Goal: Complete application form: Complete application form

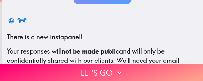
scroll to position [98, 0]
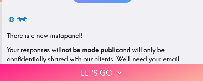
click at [111, 66] on button "Let's go" at bounding box center [101, 72] width 203 height 17
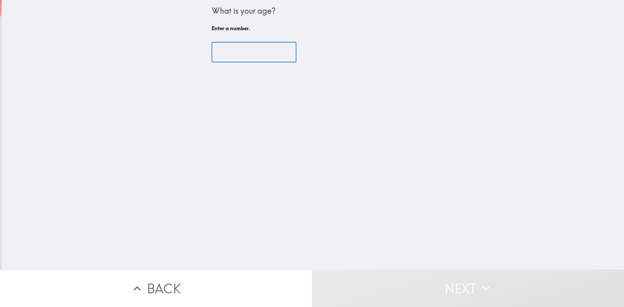
click at [203, 55] on input "number" at bounding box center [254, 52] width 85 height 20
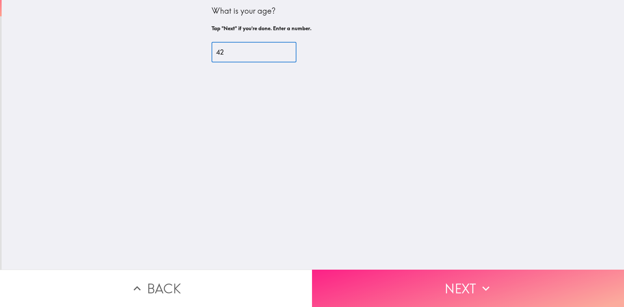
type input "42"
click at [203, 81] on button "Next" at bounding box center [468, 288] width 312 height 37
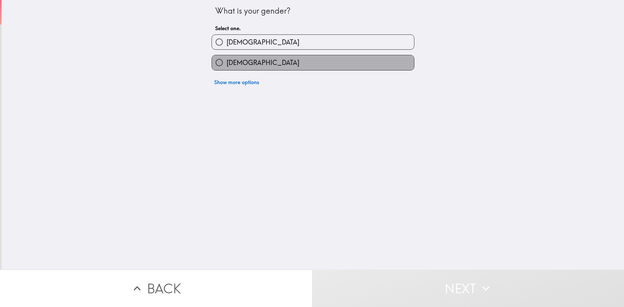
click at [203, 65] on label "[DEMOGRAPHIC_DATA]" at bounding box center [313, 62] width 202 height 15
click at [203, 65] on input "[DEMOGRAPHIC_DATA]" at bounding box center [219, 62] width 15 height 15
radio input "true"
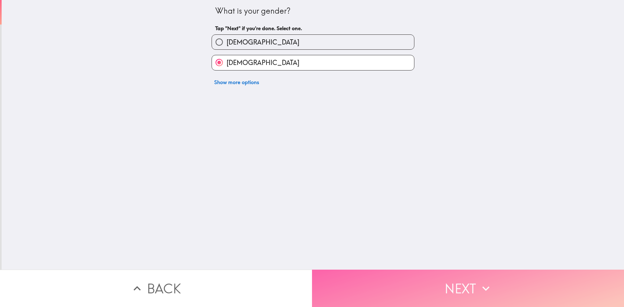
click at [203, 81] on button "Next" at bounding box center [468, 288] width 312 height 37
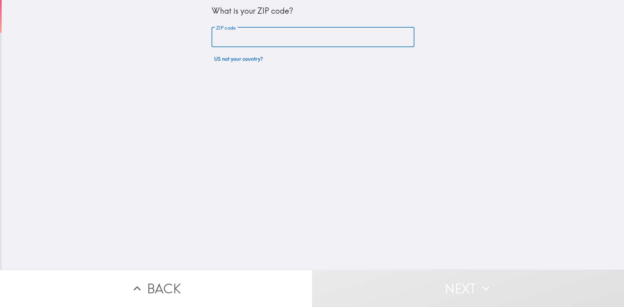
click at [203, 38] on input "ZIP code" at bounding box center [313, 37] width 203 height 20
paste input "33131"
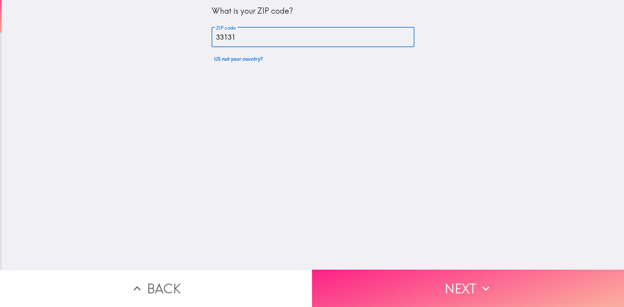
type input "33131"
click at [203, 81] on button "Next" at bounding box center [468, 288] width 312 height 37
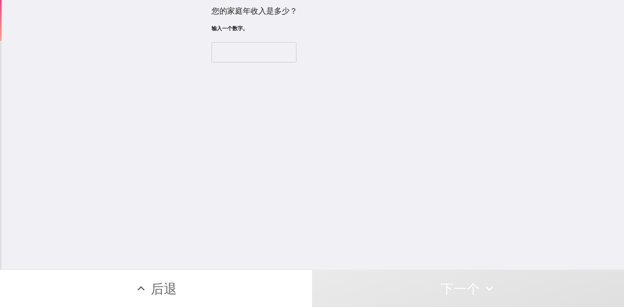
click at [203, 81] on div "您的家庭年收入是多少？ 输入一个数字。 ​" at bounding box center [313, 135] width 622 height 270
click at [203, 55] on input "number" at bounding box center [254, 52] width 85 height 20
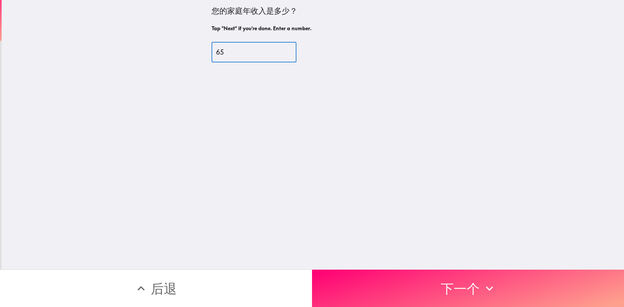
click at [203, 50] on input "65" at bounding box center [254, 52] width 85 height 20
drag, startPoint x: 228, startPoint y: 55, endPoint x: 206, endPoint y: 57, distance: 21.9
click at [203, 57] on div "您的家庭年收入是多少？ Tap "Next" if you're done. Enter a number. 65 ​" at bounding box center [313, 35] width 208 height 70
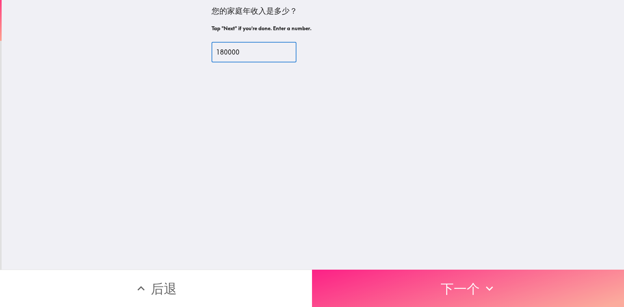
type input "180000"
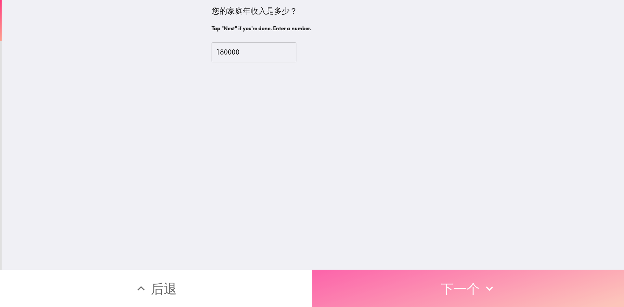
click at [203, 81] on button "下一个" at bounding box center [468, 288] width 312 height 37
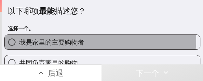
click at [86, 39] on label "我是家里的主要购物者" at bounding box center [102, 42] width 195 height 15
click at [19, 39] on input "我是家里的主要购物者" at bounding box center [12, 42] width 15 height 15
radio input "true"
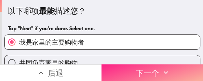
click at [135, 64] on button "下一个" at bounding box center [151, 72] width 101 height 17
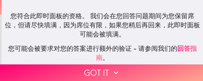
scroll to position [46, 0]
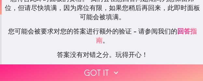
click at [112, 64] on button "Got it" at bounding box center [101, 72] width 203 height 17
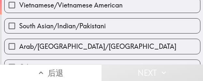
click at [168, 60] on label "Other" at bounding box center [102, 67] width 195 height 15
click at [19, 60] on input "Other" at bounding box center [12, 67] width 15 height 15
checkbox input "true"
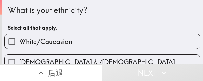
scroll to position [0, 0]
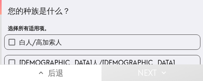
click at [82, 42] on label "白人/高加索人" at bounding box center [102, 42] width 195 height 15
click at [19, 42] on input "白人/高加索人" at bounding box center [12, 42] width 15 height 15
checkbox input "true"
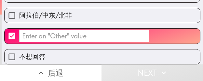
scroll to position [361, 0]
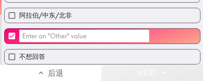
click at [145, 68] on button "Next" at bounding box center [151, 72] width 101 height 17
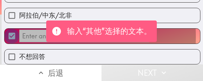
click at [12, 32] on input "​" at bounding box center [12, 36] width 15 height 15
checkbox input "false"
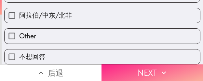
click at [166, 67] on button "Next" at bounding box center [151, 72] width 101 height 17
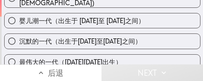
click at [77, 64] on button "后退" at bounding box center [50, 72] width 101 height 17
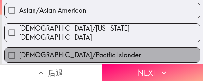
click at [162, 56] on label "[DEMOGRAPHIC_DATA]/Pacific Islander" at bounding box center [102, 55] width 195 height 15
click at [19, 56] on input "[DEMOGRAPHIC_DATA]/Pacific Islander" at bounding box center [12, 55] width 15 height 15
checkbox input "true"
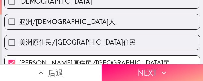
scroll to position [94, 0]
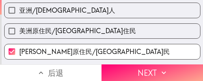
drag, startPoint x: 72, startPoint y: 63, endPoint x: 82, endPoint y: 63, distance: 10.1
click at [72, 64] on button "后退" at bounding box center [50, 72] width 101 height 17
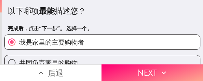
click at [167, 55] on div "共同负责家里的购物" at bounding box center [102, 62] width 196 height 15
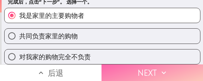
click at [153, 68] on button "Next" at bounding box center [151, 72] width 101 height 17
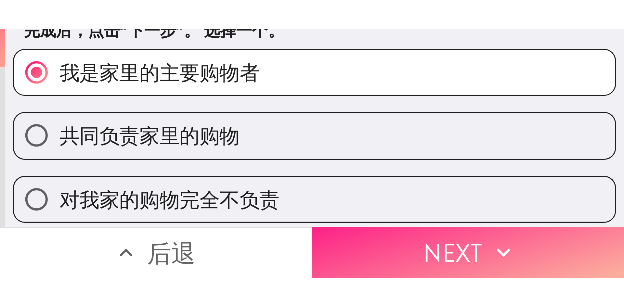
scroll to position [4, 0]
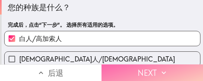
click at [153, 68] on button "Next" at bounding box center [151, 72] width 101 height 17
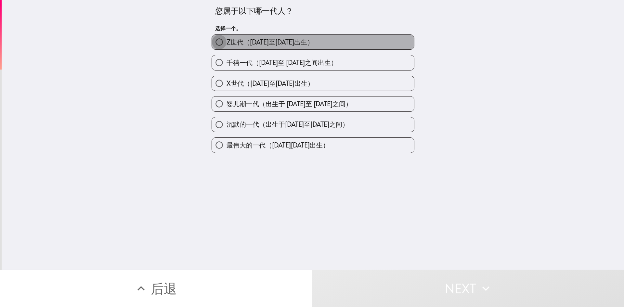
click at [203, 41] on input "Z世代（[DATE]至[DATE]出生）" at bounding box center [219, 42] width 15 height 15
radio input "true"
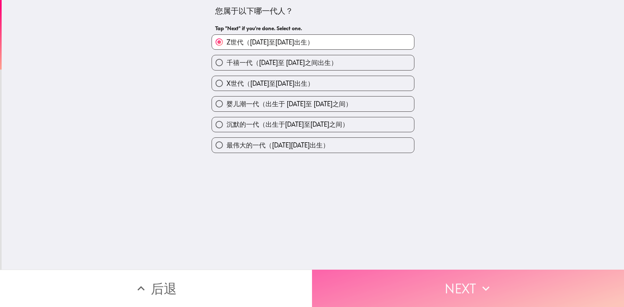
click at [203, 81] on button "Next" at bounding box center [468, 288] width 312 height 37
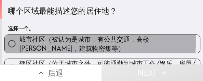
click at [35, 42] on span "城市社区（被认为是城市，有公共交通，高楼[PERSON_NAME]，建筑物密集等）" at bounding box center [109, 44] width 181 height 18
click at [19, 42] on input "城市社区（被认为是城市，有公共交通，高楼[PERSON_NAME]，建筑物密集等）" at bounding box center [12, 43] width 15 height 15
radio input "true"
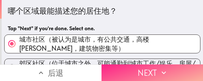
click at [149, 70] on button "Next" at bounding box center [151, 72] width 101 height 17
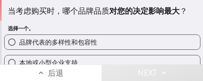
click at [55, 41] on span "品牌代表的多样性和包容性" at bounding box center [58, 42] width 78 height 9
click at [19, 41] on input "品牌代表的多样性和包容性" at bounding box center [12, 42] width 15 height 15
radio input "true"
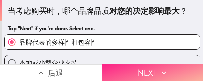
click at [141, 70] on button "Next" at bounding box center [151, 72] width 101 height 17
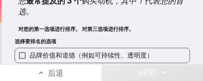
scroll to position [33, 0]
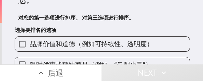
drag, startPoint x: 43, startPoint y: 43, endPoint x: 50, endPoint y: 44, distance: 7.2
click at [43, 43] on span "品牌价值和道德（例如可持续性、透明度）" at bounding box center [92, 43] width 124 height 9
click at [30, 43] on input "品牌价值和道德（例如可持续性、透明度）" at bounding box center [22, 44] width 15 height 15
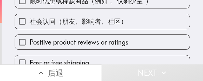
scroll to position [95, 0]
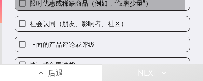
click at [64, 1] on span "限时优惠或稀缺商品（例如，“仅剩少量”）" at bounding box center [91, 3] width 122 height 9
click at [30, 1] on input "限时优惠或稀缺商品（例如，“仅剩少量”）" at bounding box center [22, 3] width 15 height 15
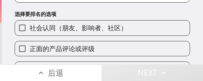
click at [46, 30] on span "社会认同（朋友、影响者、社区）" at bounding box center [79, 27] width 98 height 9
click at [30, 30] on input "社会认同（朋友、影响者、社区）" at bounding box center [22, 27] width 15 height 15
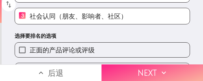
click at [145, 65] on button "Next" at bounding box center [151, 72] width 101 height 17
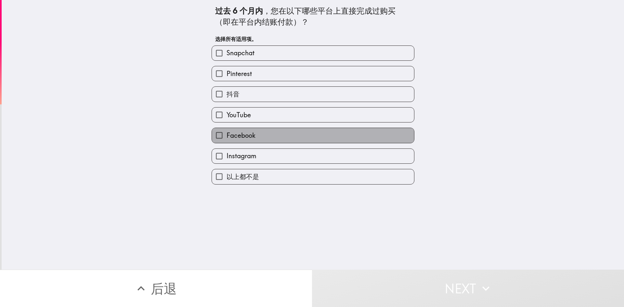
drag, startPoint x: 260, startPoint y: 137, endPoint x: 254, endPoint y: 156, distance: 20.1
click at [203, 81] on label "Facebook" at bounding box center [313, 135] width 202 height 15
click at [203, 81] on input "Facebook" at bounding box center [219, 135] width 15 height 15
checkbox input "true"
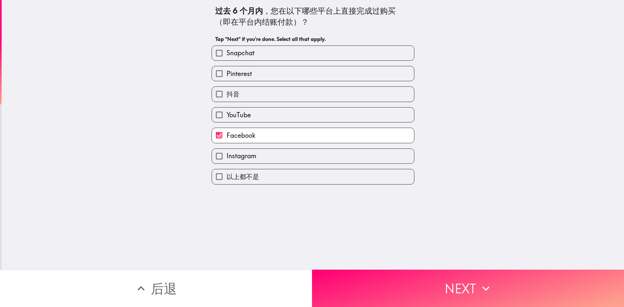
click at [203, 81] on label "Instagram" at bounding box center [313, 156] width 202 height 15
click at [203, 81] on input "Instagram" at bounding box center [219, 156] width 15 height 15
checkbox input "true"
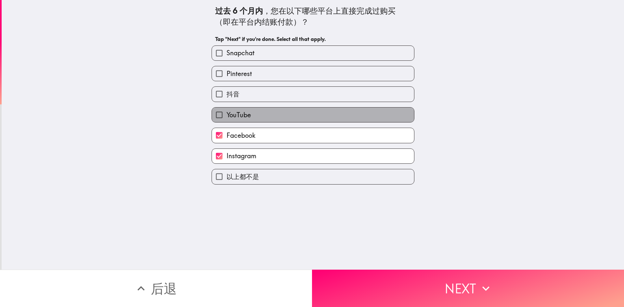
click at [203, 81] on label "YouTube" at bounding box center [313, 115] width 202 height 15
click at [203, 81] on input "YouTube" at bounding box center [219, 115] width 15 height 15
checkbox input "true"
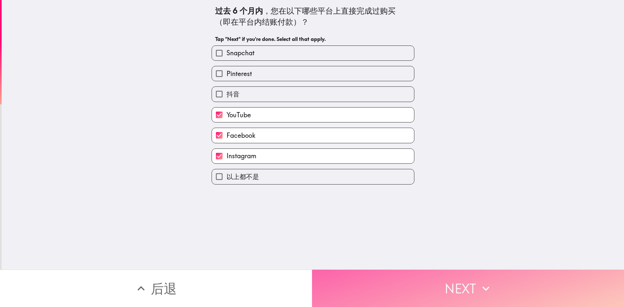
click at [203, 81] on button "Next" at bounding box center [468, 288] width 312 height 37
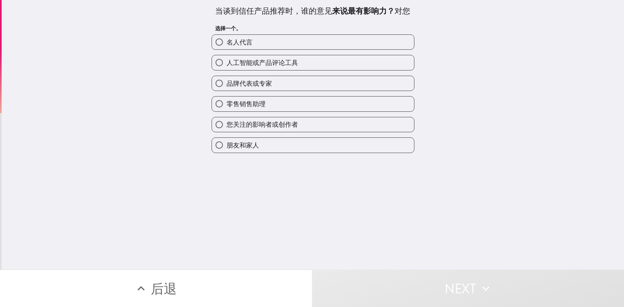
click at [203, 81] on span "您关注的影响者或创作者" at bounding box center [263, 124] width 72 height 9
click at [203, 81] on input "您关注的影响者或创作者" at bounding box center [219, 124] width 15 height 15
radio input "true"
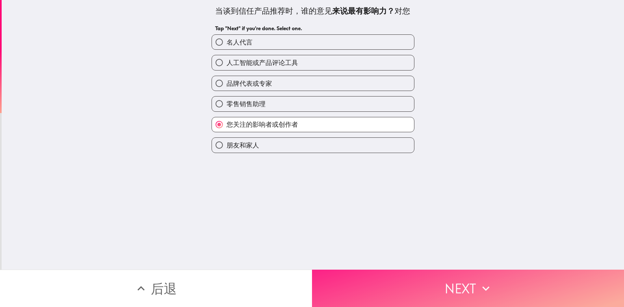
click at [203, 81] on button "Next" at bounding box center [468, 288] width 312 height 37
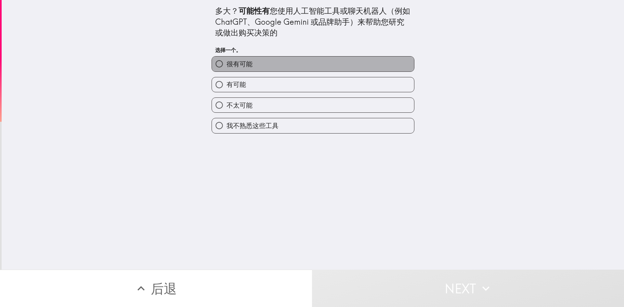
click at [203, 64] on label "很有可能" at bounding box center [313, 64] width 202 height 15
click at [203, 64] on input "很有可能" at bounding box center [219, 64] width 15 height 15
radio input "true"
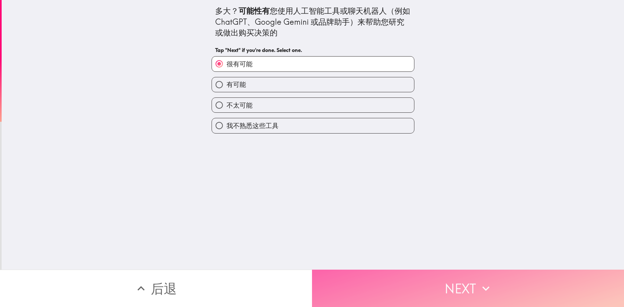
click at [203, 81] on button "Next" at bounding box center [468, 288] width 312 height 37
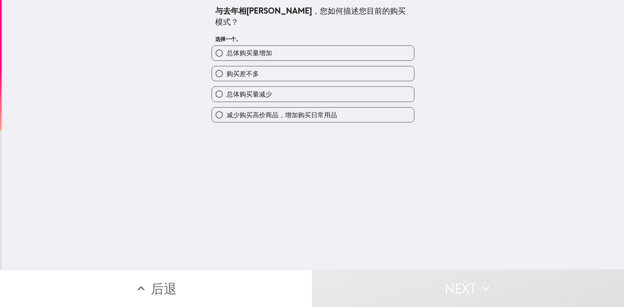
click at [203, 46] on label "总体购买量增加" at bounding box center [313, 53] width 202 height 15
click at [203, 46] on input "总体购买量增加" at bounding box center [219, 53] width 15 height 15
radio input "true"
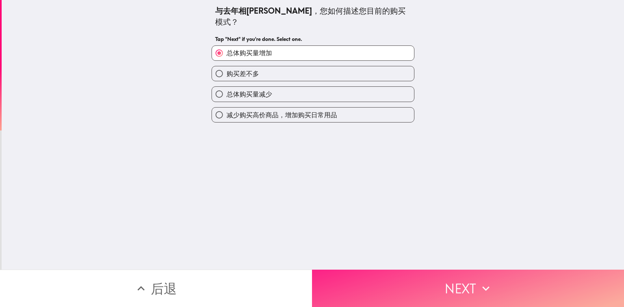
click at [203, 81] on button "Next" at bounding box center [468, 288] width 312 height 37
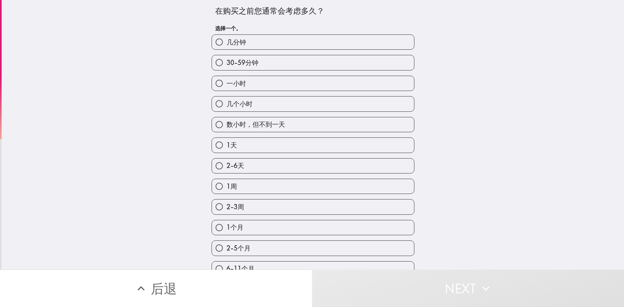
click at [203, 81] on label "一小时" at bounding box center [313, 83] width 202 height 15
click at [203, 81] on input "一小时" at bounding box center [219, 83] width 15 height 15
radio input "true"
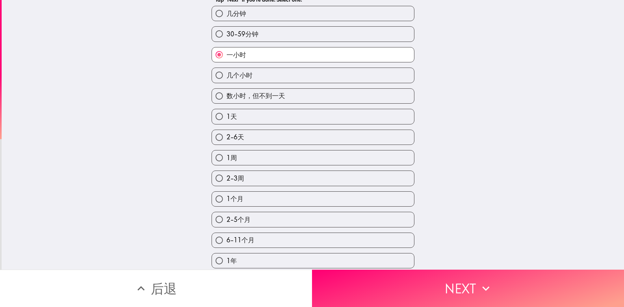
scroll to position [33, 0]
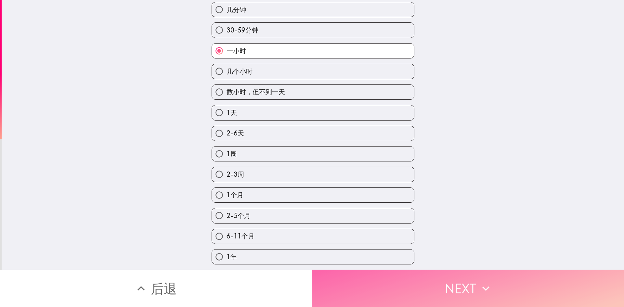
click at [203, 81] on button "Next" at bounding box center [468, 288] width 312 height 37
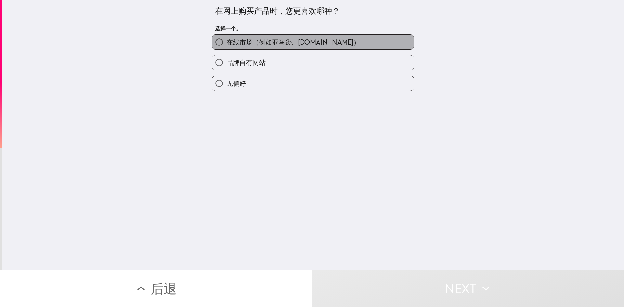
click at [203, 44] on span "在线市场（例如亚马逊、[DOMAIN_NAME]）" at bounding box center [293, 42] width 133 height 9
click at [203, 44] on input "在线市场（例如亚马逊、[DOMAIN_NAME]）" at bounding box center [219, 42] width 15 height 15
radio input "true"
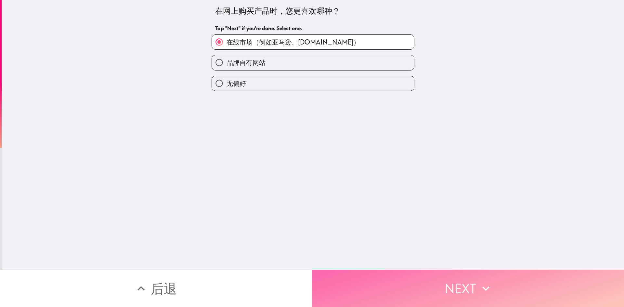
click at [203, 81] on button "Next" at bounding box center [468, 288] width 312 height 37
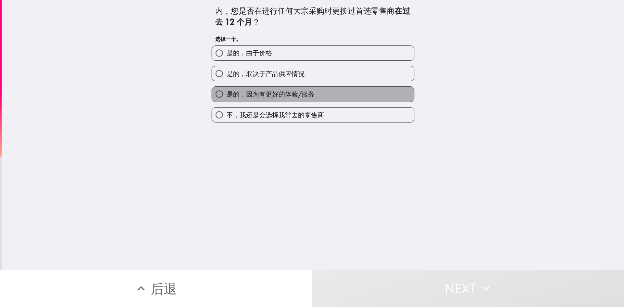
click at [203, 81] on span "是的，因为有更好的体验/服务" at bounding box center [271, 94] width 88 height 9
click at [203, 81] on input "是的，因为有更好的体验/服务" at bounding box center [219, 94] width 15 height 15
radio input "true"
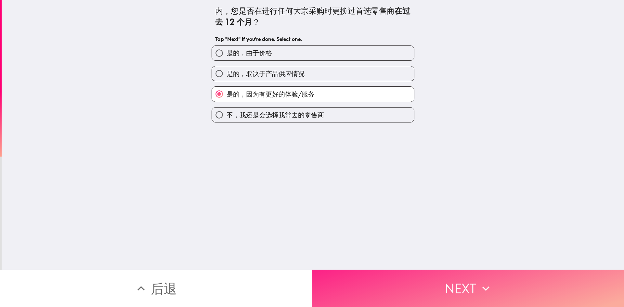
click at [203, 81] on button "Next" at bounding box center [468, 288] width 312 height 37
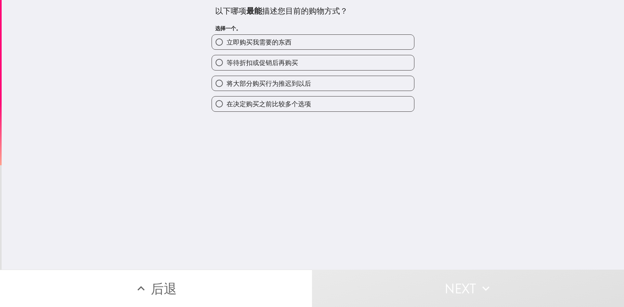
click at [203, 46] on label "立即购买我需要的东西" at bounding box center [313, 42] width 202 height 15
click at [203, 46] on input "立即购买我需要的东西" at bounding box center [219, 42] width 15 height 15
radio input "true"
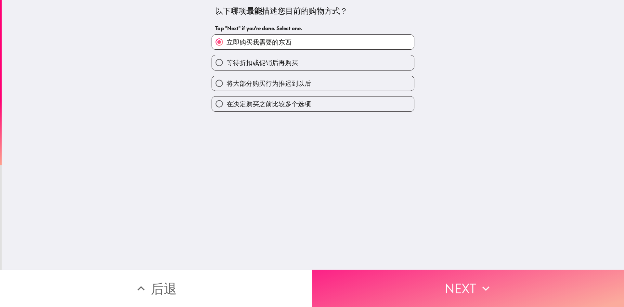
click at [203, 81] on button "Next" at bounding box center [468, 288] width 312 height 37
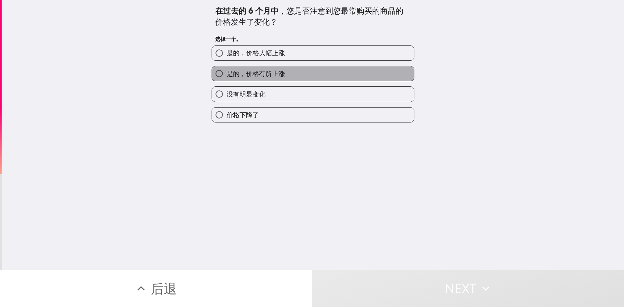
click at [203, 72] on label "是的，价格有所上涨" at bounding box center [313, 73] width 202 height 15
click at [203, 72] on input "是的，价格有所上涨" at bounding box center [219, 73] width 15 height 15
radio input "true"
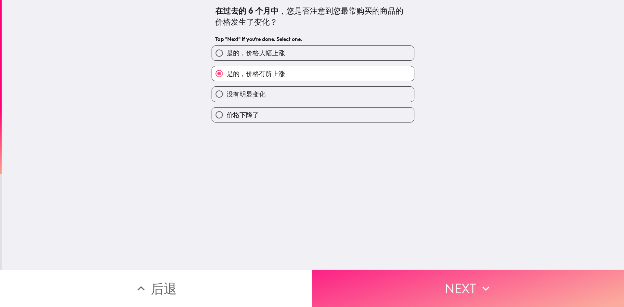
click at [203, 81] on button "Next" at bounding box center [468, 288] width 312 height 37
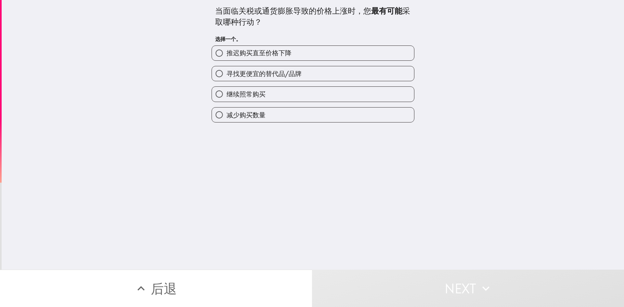
click at [203, 81] on label "减少购买数量" at bounding box center [313, 115] width 202 height 15
click at [203, 81] on input "减少购买数量" at bounding box center [219, 115] width 15 height 15
radio input "true"
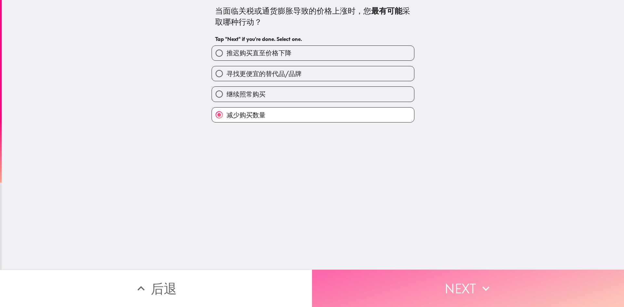
drag, startPoint x: 409, startPoint y: 276, endPoint x: 411, endPoint y: 270, distance: 6.1
click at [203, 81] on button "Next" at bounding box center [468, 288] width 312 height 37
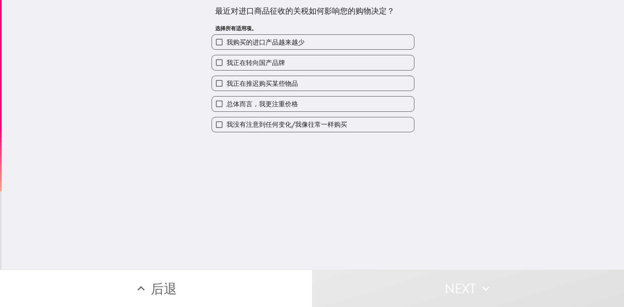
click at [203, 64] on span "我正在转向国产品牌" at bounding box center [256, 62] width 59 height 9
click at [203, 64] on input "我正在转向国产品牌" at bounding box center [219, 62] width 15 height 15
checkbox input "true"
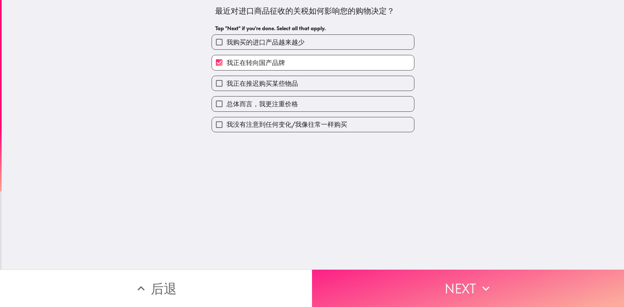
click at [203, 81] on button "Next" at bounding box center [468, 288] width 312 height 37
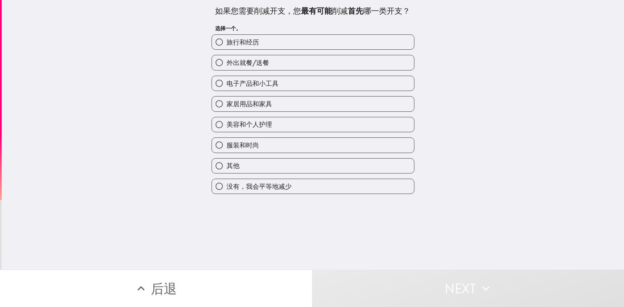
click at [203, 49] on label "旅行和经历" at bounding box center [313, 42] width 202 height 15
click at [203, 49] on input "旅行和经历" at bounding box center [219, 42] width 15 height 15
radio input "true"
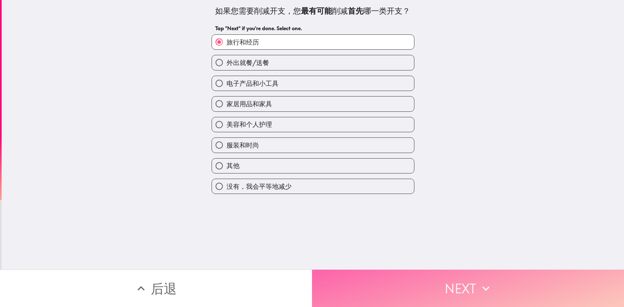
click at [203, 81] on button "Next" at bounding box center [468, 288] width 312 height 37
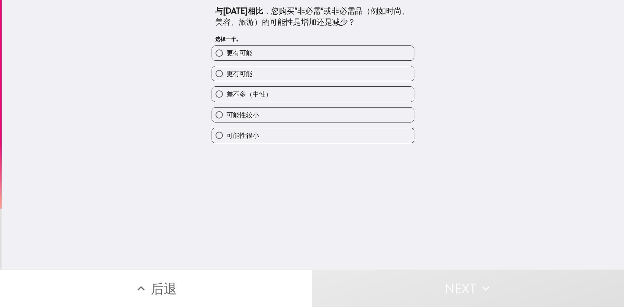
click at [203, 55] on label "更有可能" at bounding box center [313, 53] width 202 height 15
click at [203, 55] on input "更有可能" at bounding box center [219, 53] width 15 height 15
radio input "true"
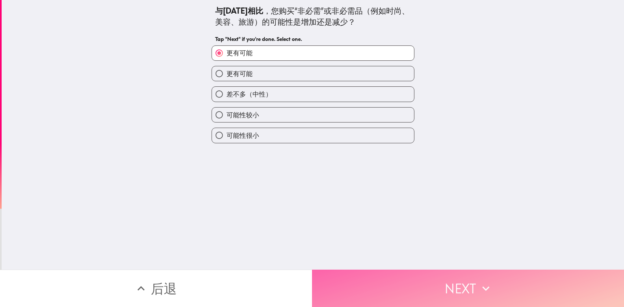
click at [203, 81] on button "Next" at bounding box center [468, 288] width 312 height 37
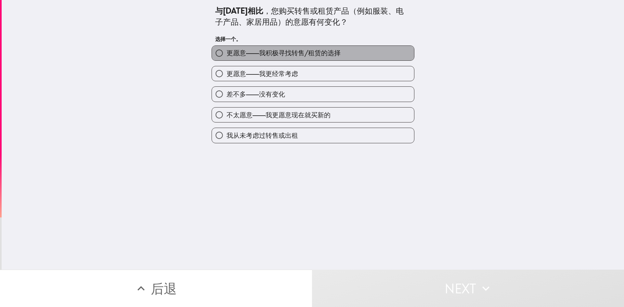
click at [203, 54] on span "更愿意——我积极寻找转售/租赁的选择" at bounding box center [284, 52] width 114 height 9
click at [203, 54] on input "更愿意——我积极寻找转售/租赁的选择" at bounding box center [219, 53] width 15 height 15
radio input "true"
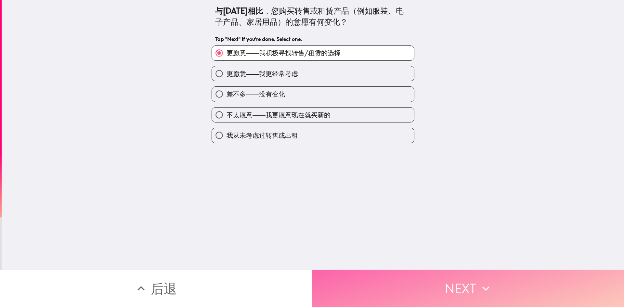
click at [203, 81] on button "Next" at bounding box center [468, 288] width 312 height 37
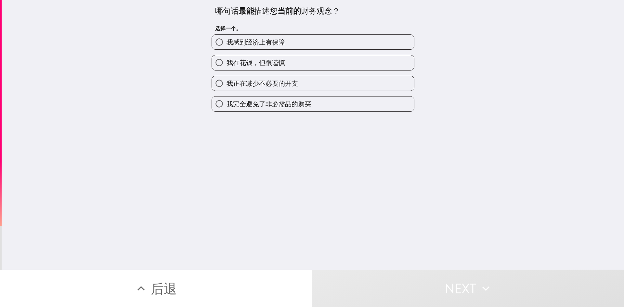
click at [203, 60] on label "我在花钱，但很谨慎" at bounding box center [313, 62] width 202 height 15
click at [203, 60] on input "我在花钱，但很谨慎" at bounding box center [219, 62] width 15 height 15
radio input "true"
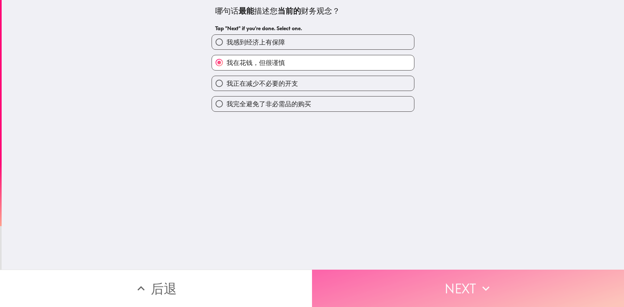
click at [203, 81] on button "Next" at bounding box center [468, 288] width 312 height 37
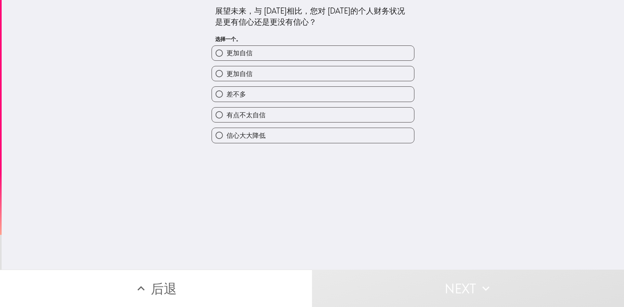
click at [203, 81] on label "有点不太自信" at bounding box center [313, 115] width 202 height 15
click at [203, 81] on input "有点不太自信" at bounding box center [219, 115] width 15 height 15
radio input "true"
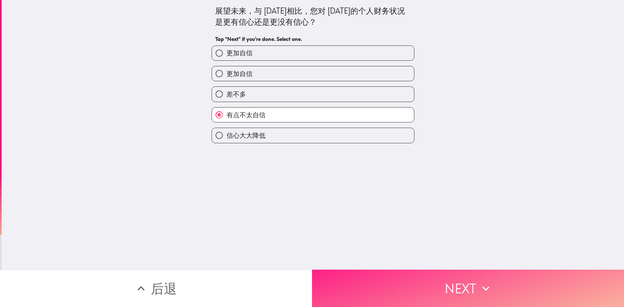
click at [203, 81] on button "Next" at bounding box center [468, 288] width 312 height 37
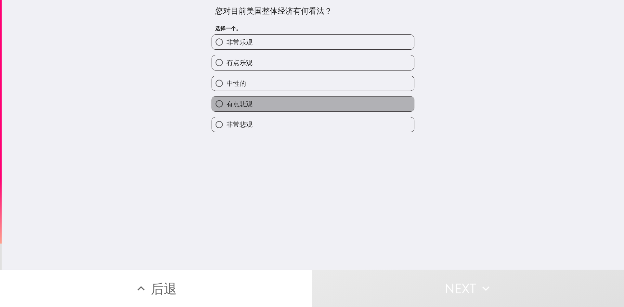
click at [203, 81] on label "有点悲观" at bounding box center [313, 104] width 202 height 15
click at [203, 81] on input "有点悲观" at bounding box center [219, 104] width 15 height 15
radio input "true"
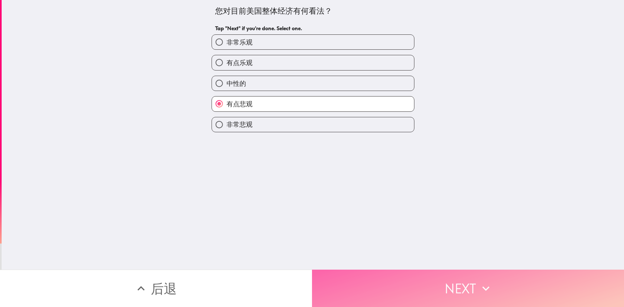
click at [203, 81] on button "Next" at bounding box center [468, 288] width 312 height 37
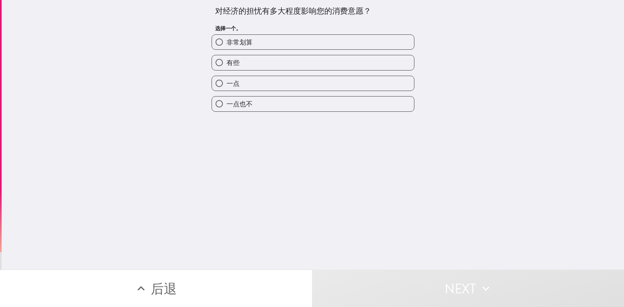
click at [203, 60] on label "有些" at bounding box center [313, 62] width 202 height 15
click at [203, 60] on input "有些" at bounding box center [219, 62] width 15 height 15
radio input "true"
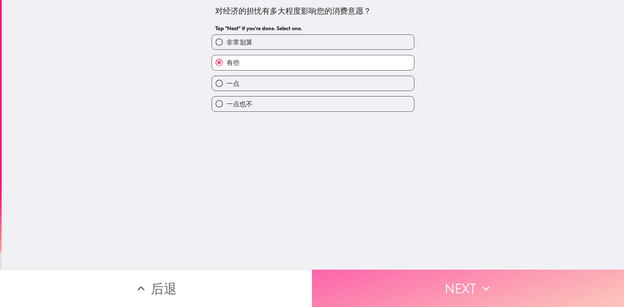
click at [203, 81] on button "Next" at bounding box center [468, 288] width 312 height 37
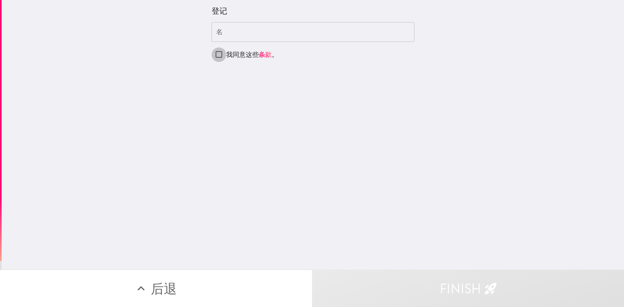
click at [203, 55] on input "我同意这些 条款 。" at bounding box center [219, 54] width 15 height 15
checkbox input "true"
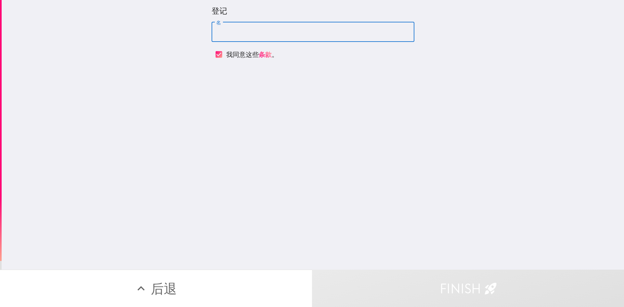
click at [203, 33] on input "名" at bounding box center [313, 32] width 203 height 20
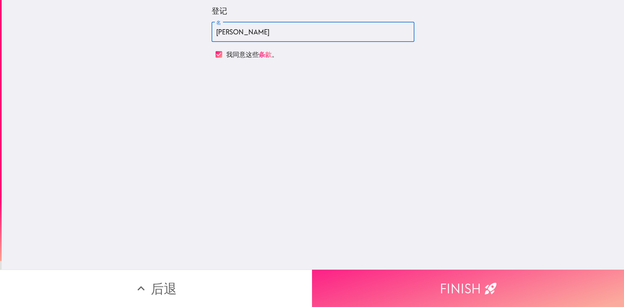
type input "[PERSON_NAME]"
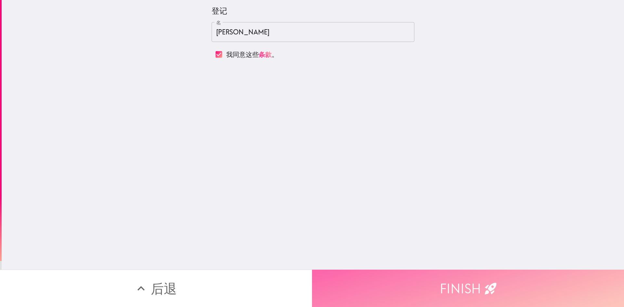
click at [203, 81] on button "Finish" at bounding box center [468, 288] width 312 height 37
